Goal: Task Accomplishment & Management: Complete application form

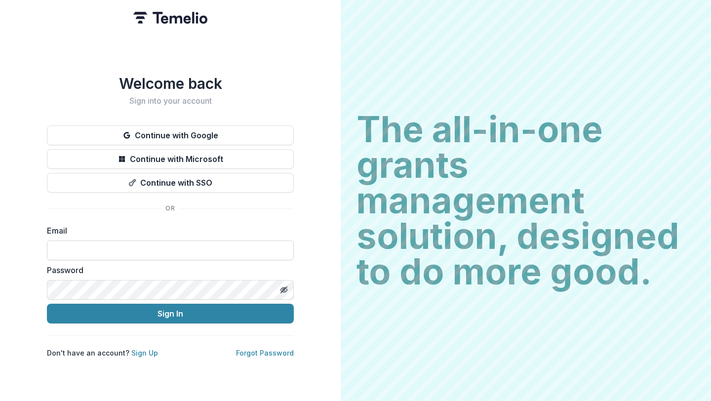
click at [202, 242] on input at bounding box center [170, 250] width 247 height 20
type input "**********"
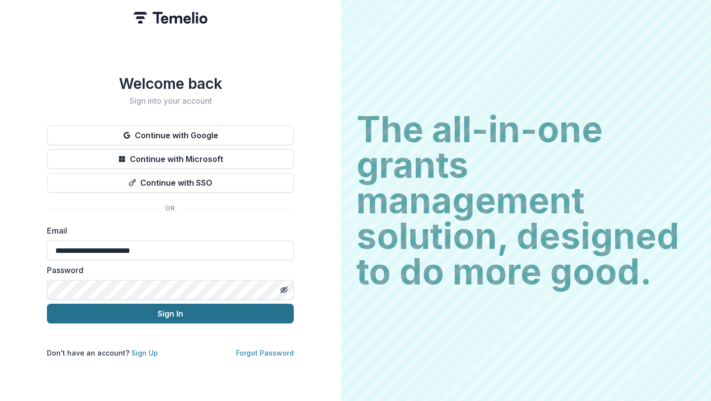
click at [171, 314] on button "Sign In" at bounding box center [170, 314] width 247 height 20
click at [167, 311] on button "Sign In" at bounding box center [170, 314] width 247 height 20
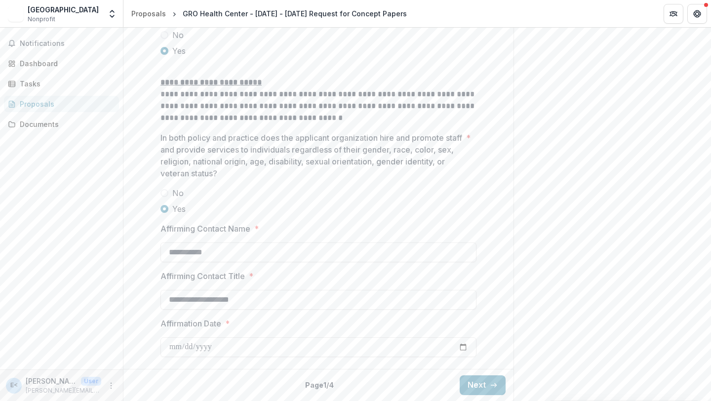
scroll to position [1311, 0]
click at [492, 393] on button "Next" at bounding box center [483, 385] width 46 height 20
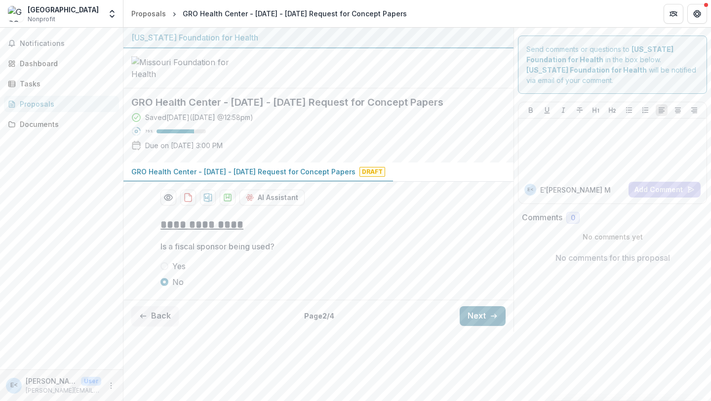
scroll to position [6, 0]
click at [492, 326] on button "Next" at bounding box center [483, 316] width 46 height 20
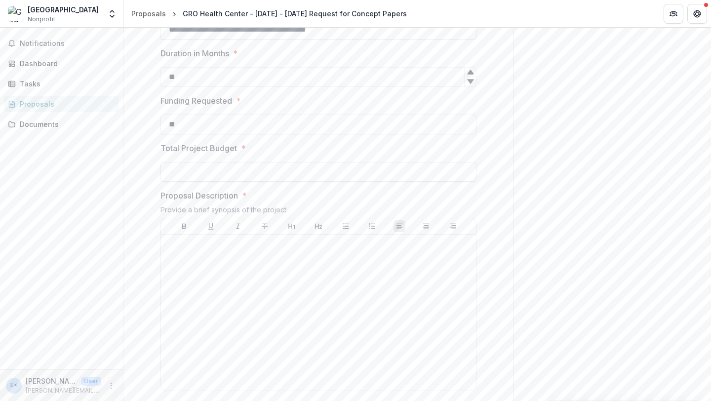
scroll to position [241, 0]
